Goal: Download file/media

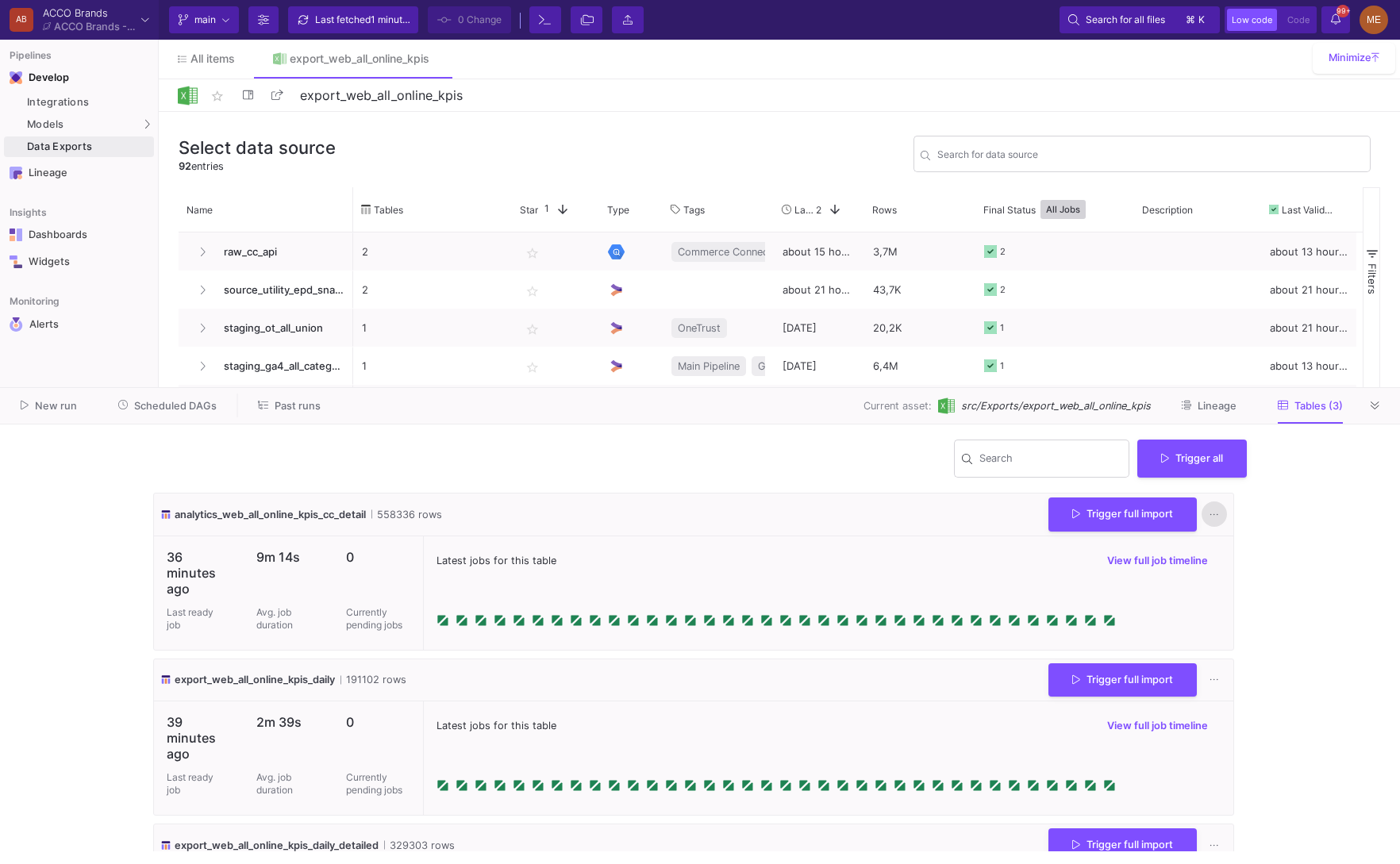
click at [1202, 511] on button at bounding box center [1214, 514] width 25 height 25
click at [1227, 585] on link "Download CSV" at bounding box center [1256, 590] width 121 height 38
click at [1210, 684] on icon at bounding box center [1214, 680] width 9 height 11
click at [1230, 746] on link "Download CSV" at bounding box center [1256, 756] width 121 height 38
click at [1209, 840] on button at bounding box center [1214, 845] width 25 height 25
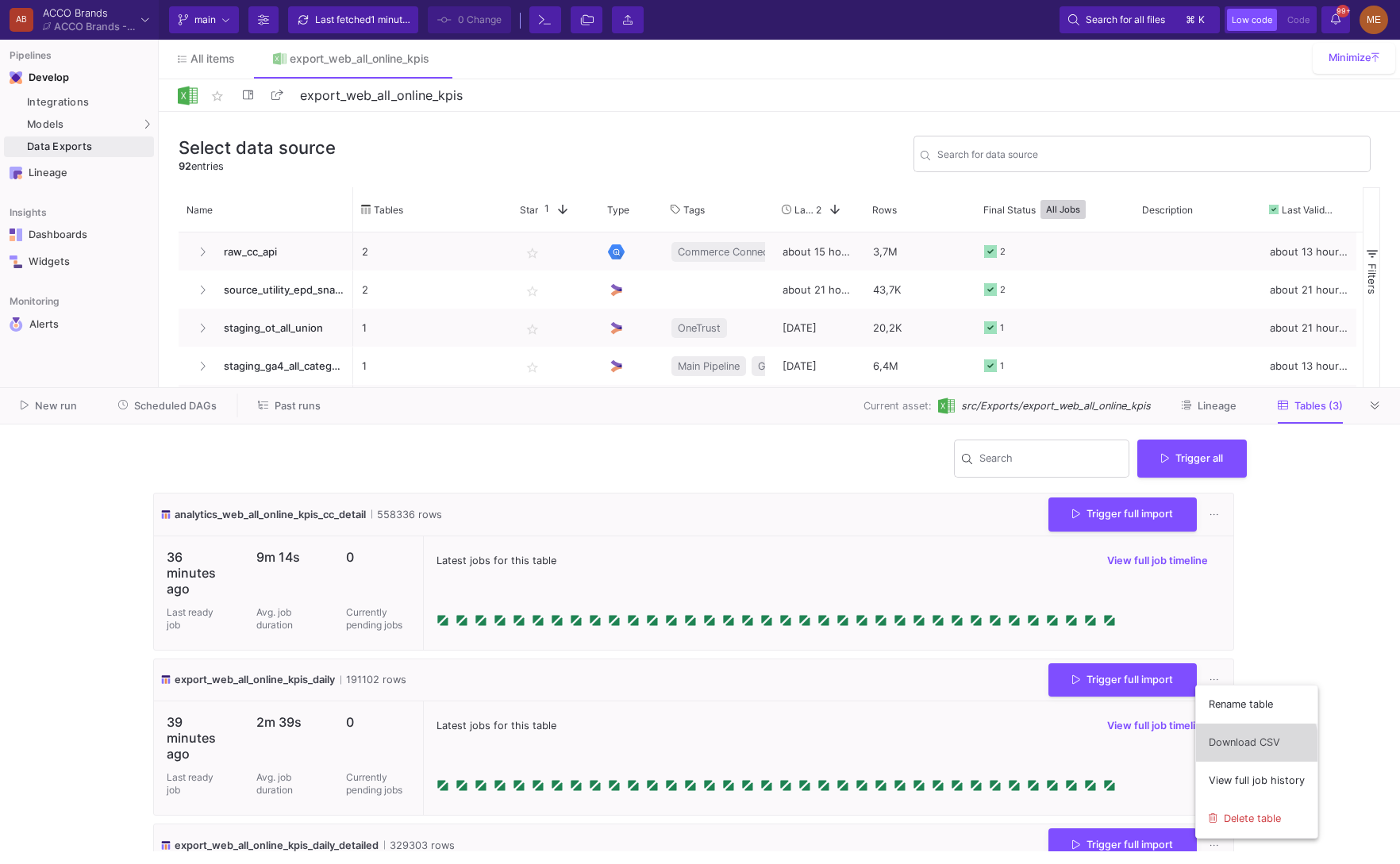
click at [1244, 749] on link "Download CSV" at bounding box center [1256, 742] width 121 height 38
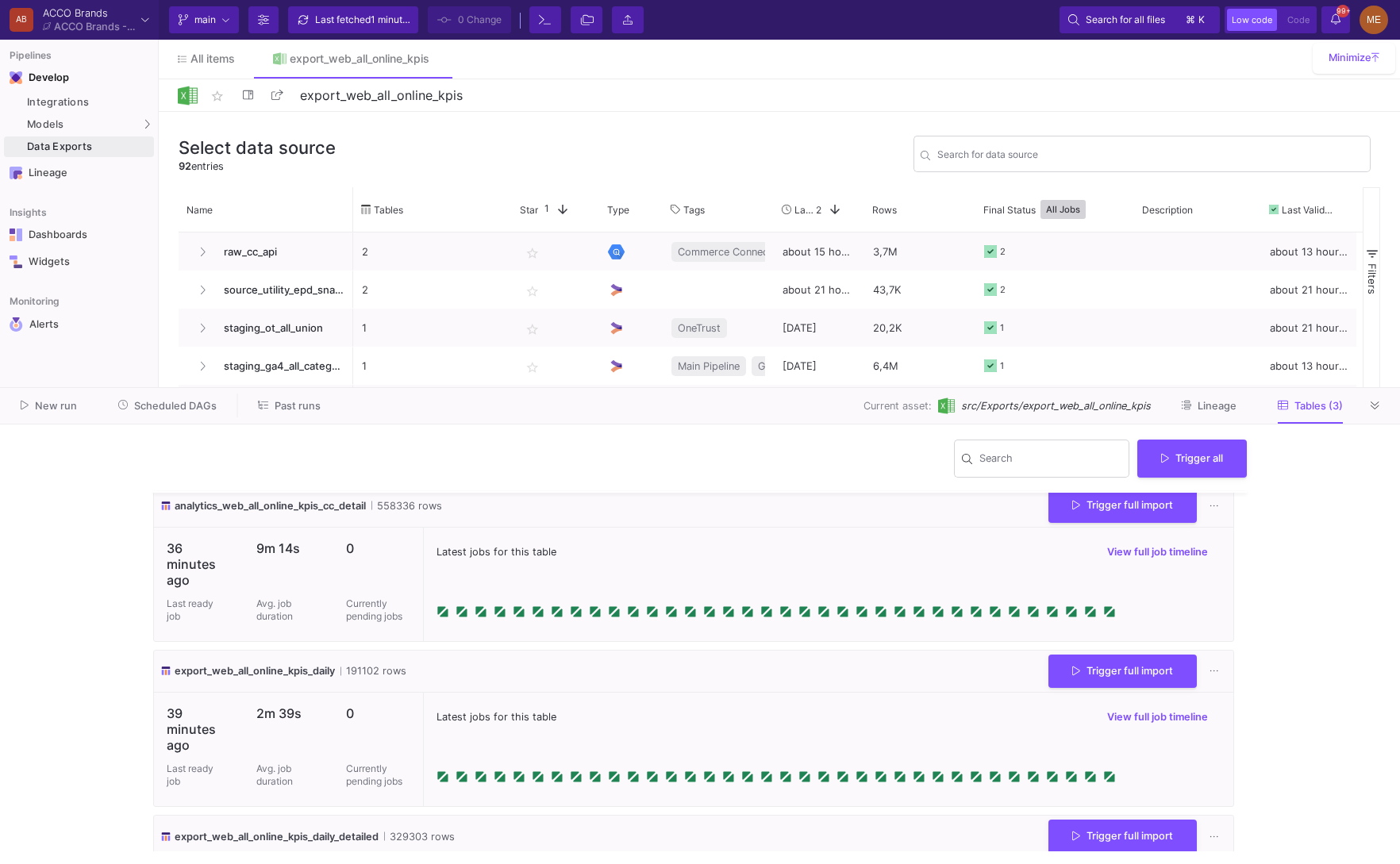
scroll to position [132, 0]
